Goal: Navigation & Orientation: Understand site structure

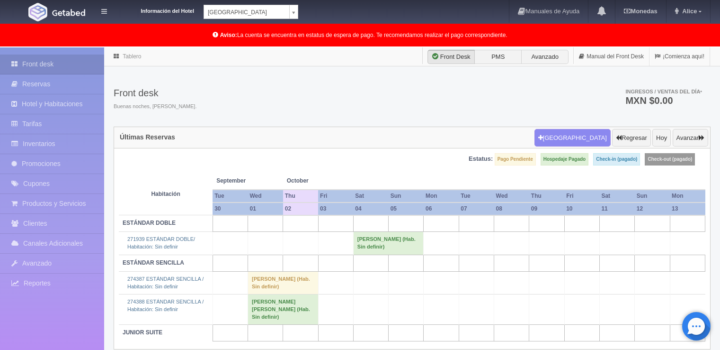
scroll to position [47, 0]
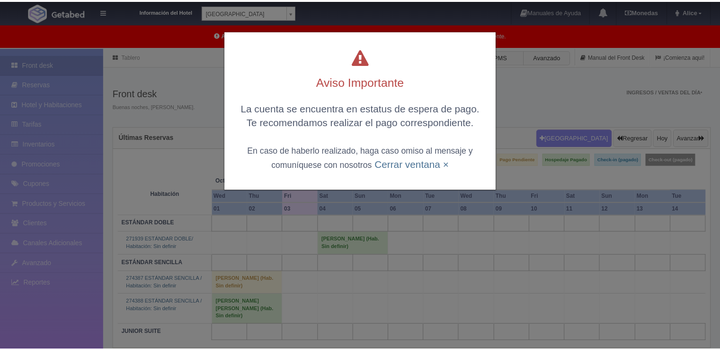
scroll to position [47, 0]
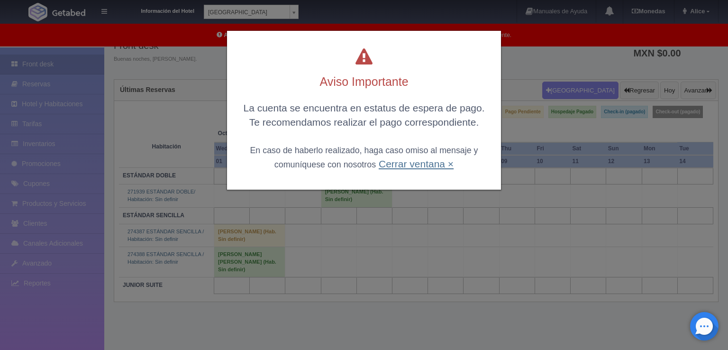
click at [413, 162] on link "Cerrar ventana ×" at bounding box center [415, 163] width 75 height 11
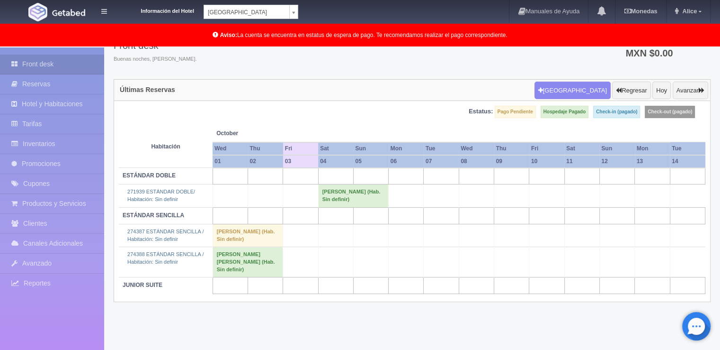
click at [288, 15] on body "Información del Hotel Hotel Plaza Colonial Hotel Plaza Campeche Hotel Plaza Col…" at bounding box center [360, 175] width 720 height 351
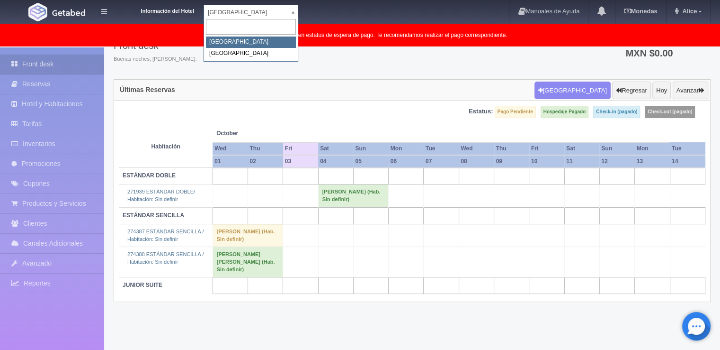
select select "342"
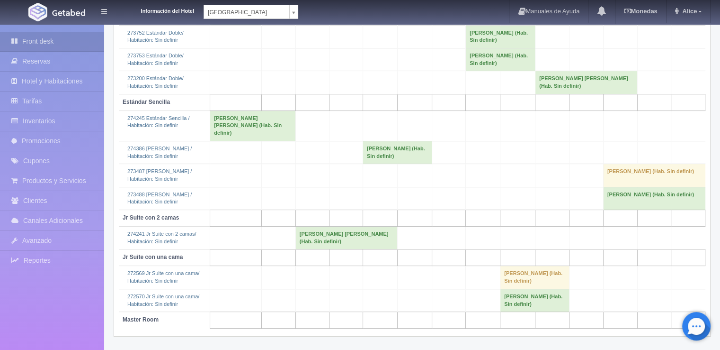
scroll to position [166, 0]
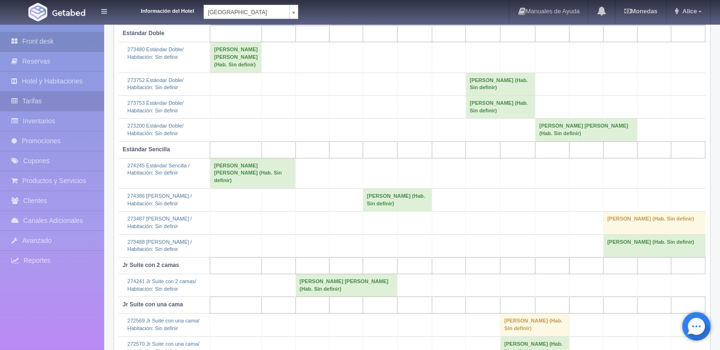
click at [58, 103] on link "Tarifas" at bounding box center [52, 100] width 104 height 19
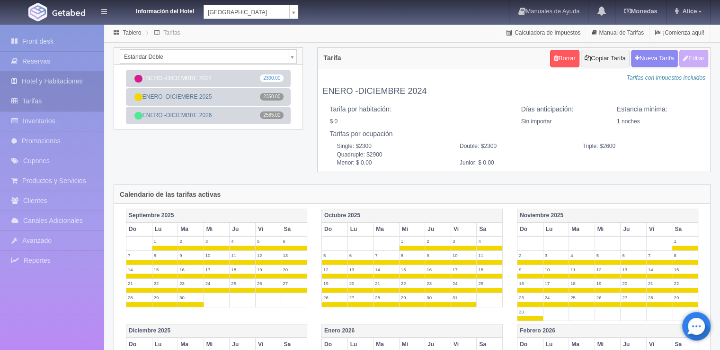
click at [44, 78] on link "Hotel y Habitaciones" at bounding box center [52, 81] width 104 height 19
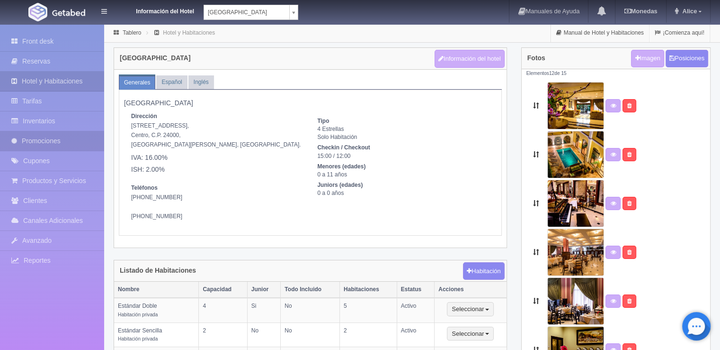
click at [50, 140] on link "Promociones" at bounding box center [52, 140] width 104 height 19
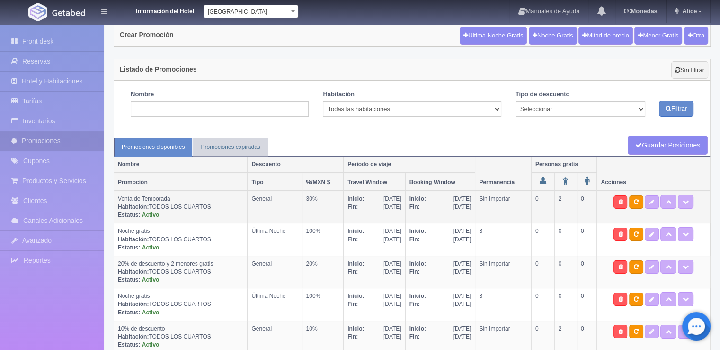
scroll to position [36, 0]
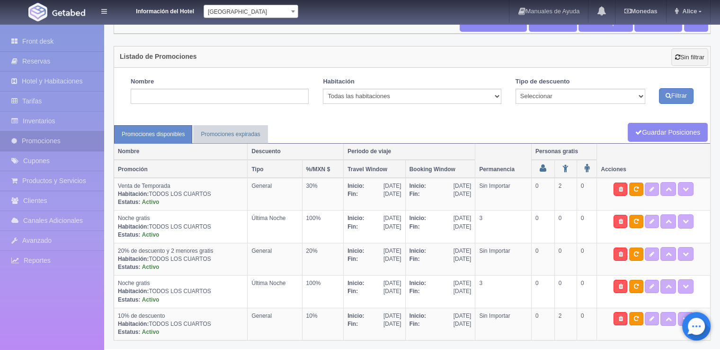
click at [431, 122] on div "Guardar Posiciones" at bounding box center [412, 122] width 596 height 5
click at [425, 75] on div "Nombre Habitación Cualquiera Todas las habitaciones Estándar Doble Estándar Sen…" at bounding box center [413, 94] width 592 height 53
click at [251, 196] on td "General" at bounding box center [275, 194] width 54 height 33
drag, startPoint x: 299, startPoint y: 185, endPoint x: 393, endPoint y: 200, distance: 94.9
click at [364, 188] on tr "Venta de Temporada Habitación: TODOS LOS CUARTOS Estatus: Activo General 30% In…" at bounding box center [412, 194] width 596 height 33
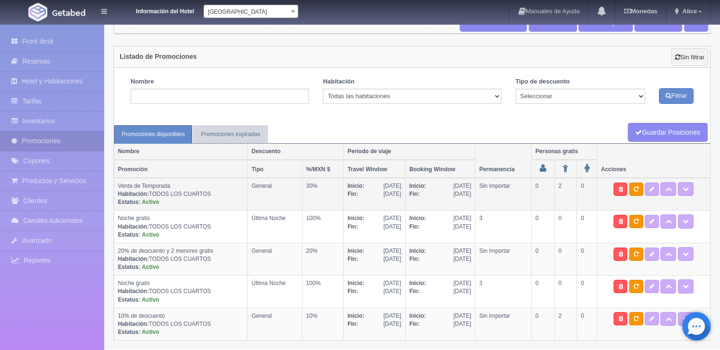
click at [396, 193] on span "02 Nov 2025" at bounding box center [393, 194] width 18 height 8
click at [51, 120] on link "Inventarios" at bounding box center [52, 120] width 104 height 19
click at [59, 103] on link "Tarifas" at bounding box center [52, 100] width 104 height 19
